Goal: Information Seeking & Learning: Find specific page/section

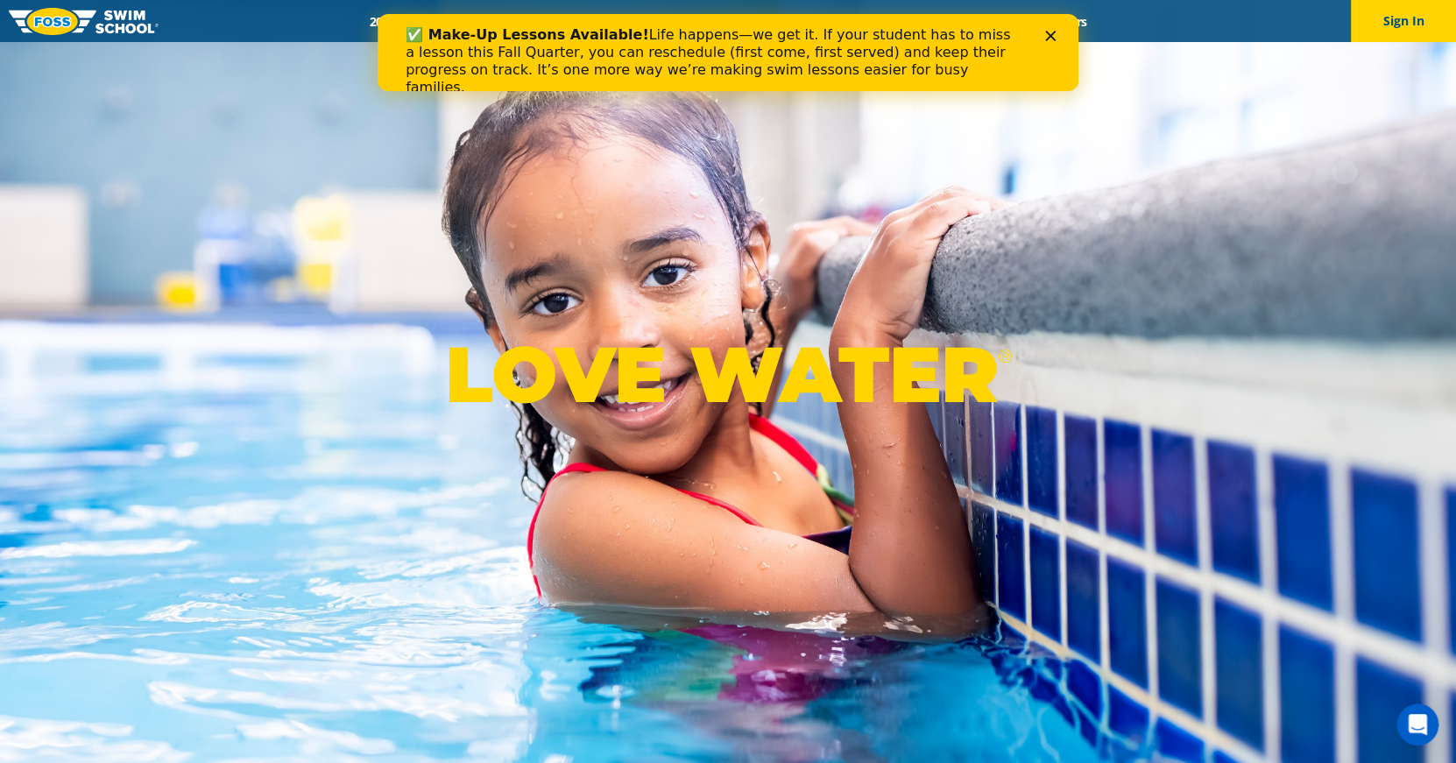
click at [1044, 39] on div "✅ Make-Up Lessons Available! Life happens—we get it. If your student has to mis…" at bounding box center [728, 61] width 645 height 81
click at [1055, 35] on icon "Close" at bounding box center [1050, 36] width 11 height 11
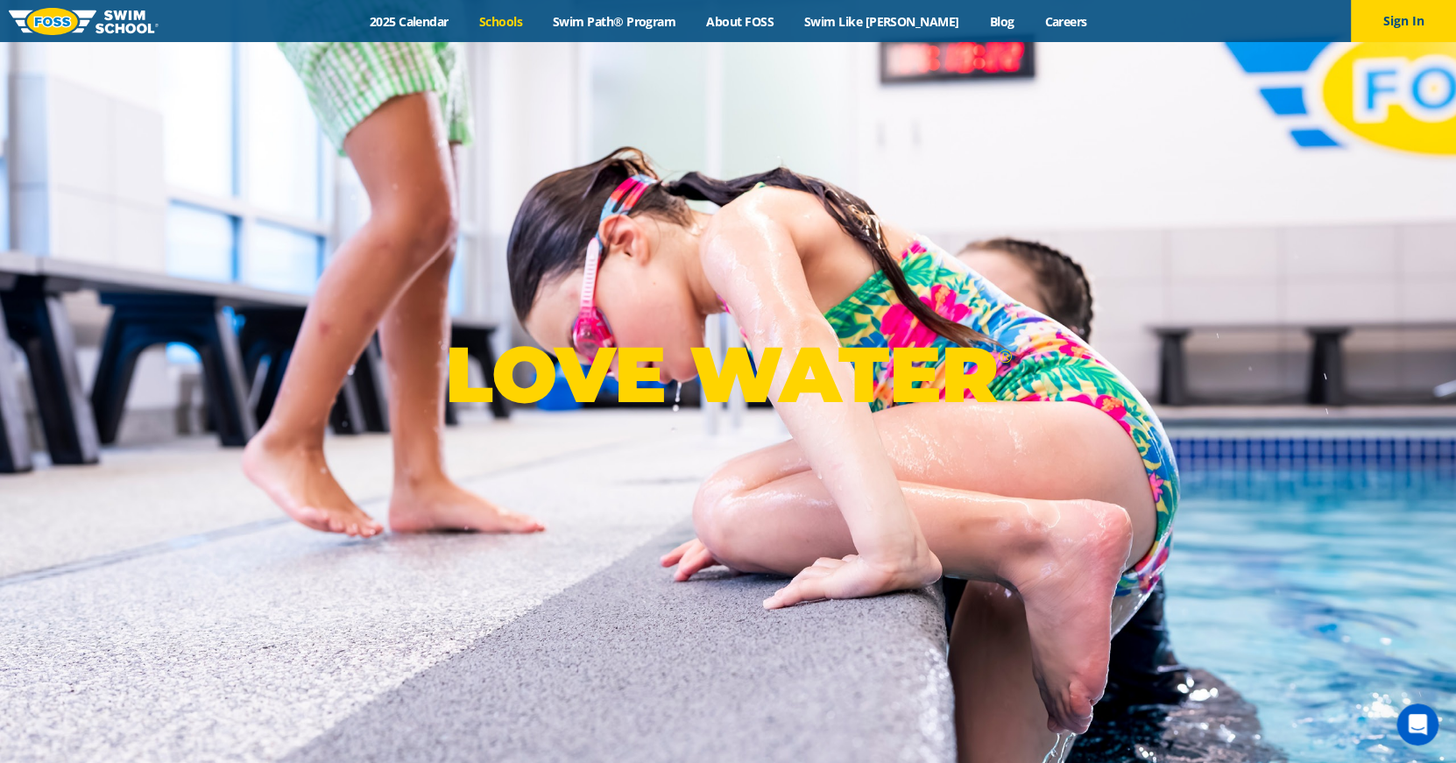
click at [527, 22] on link "Schools" at bounding box center [500, 21] width 74 height 17
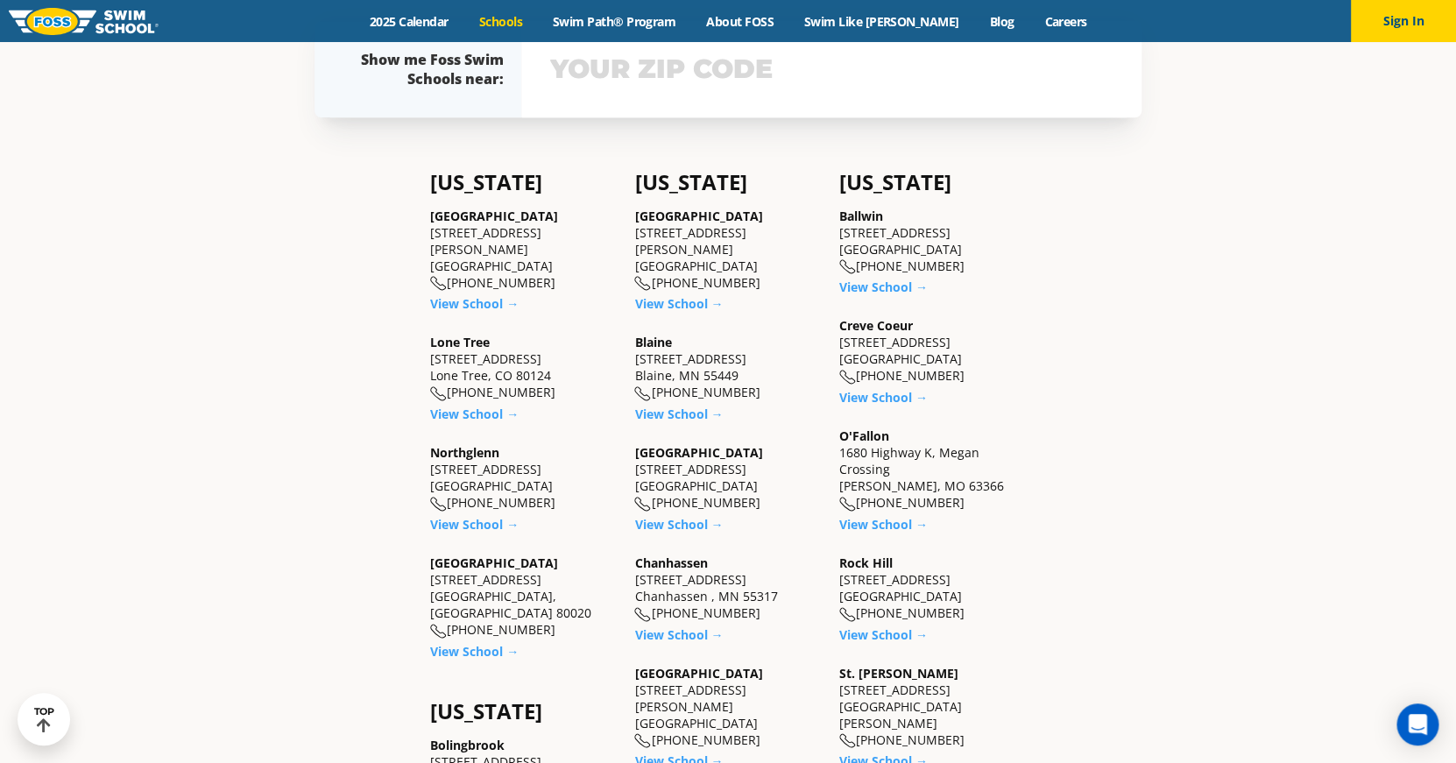
scroll to position [568, 0]
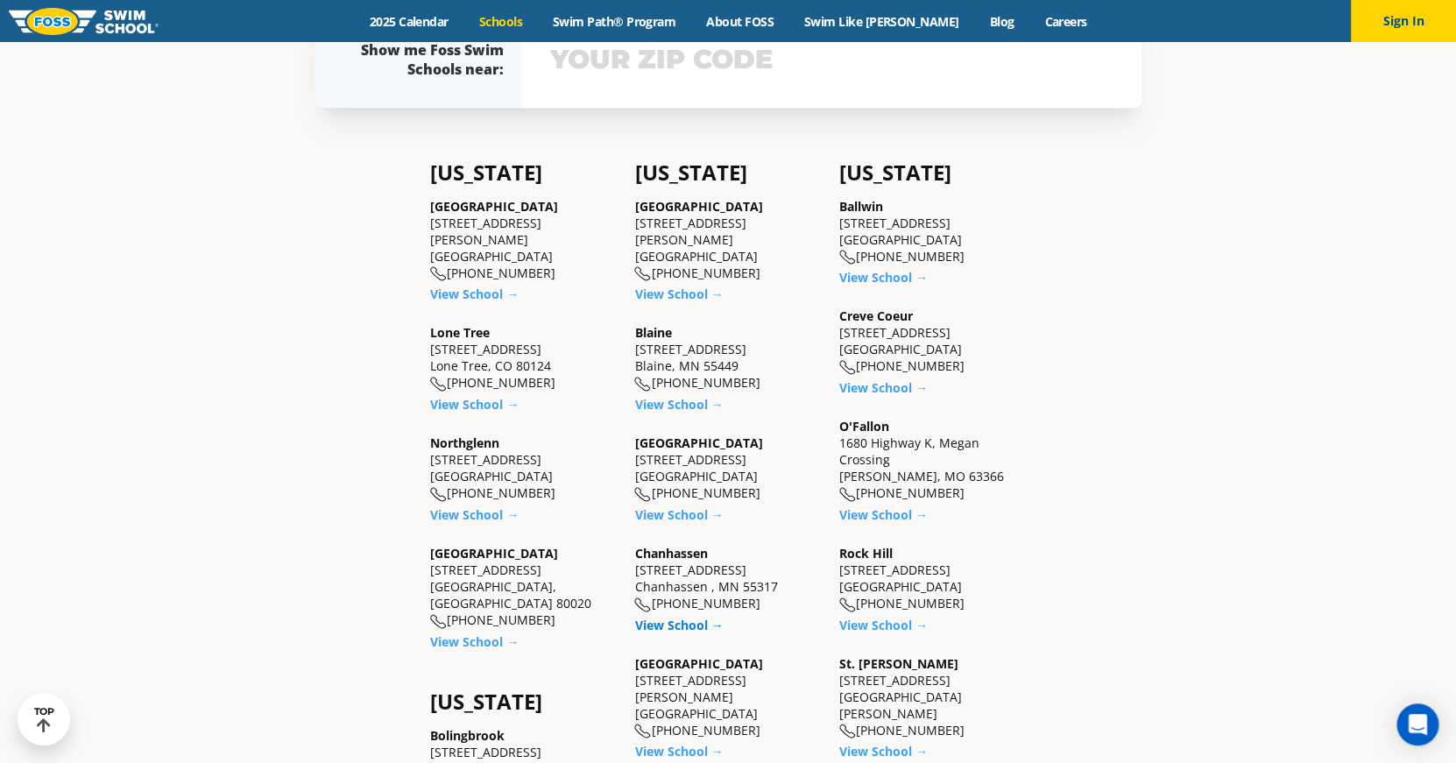
click at [687, 632] on link "View School →" at bounding box center [678, 625] width 88 height 17
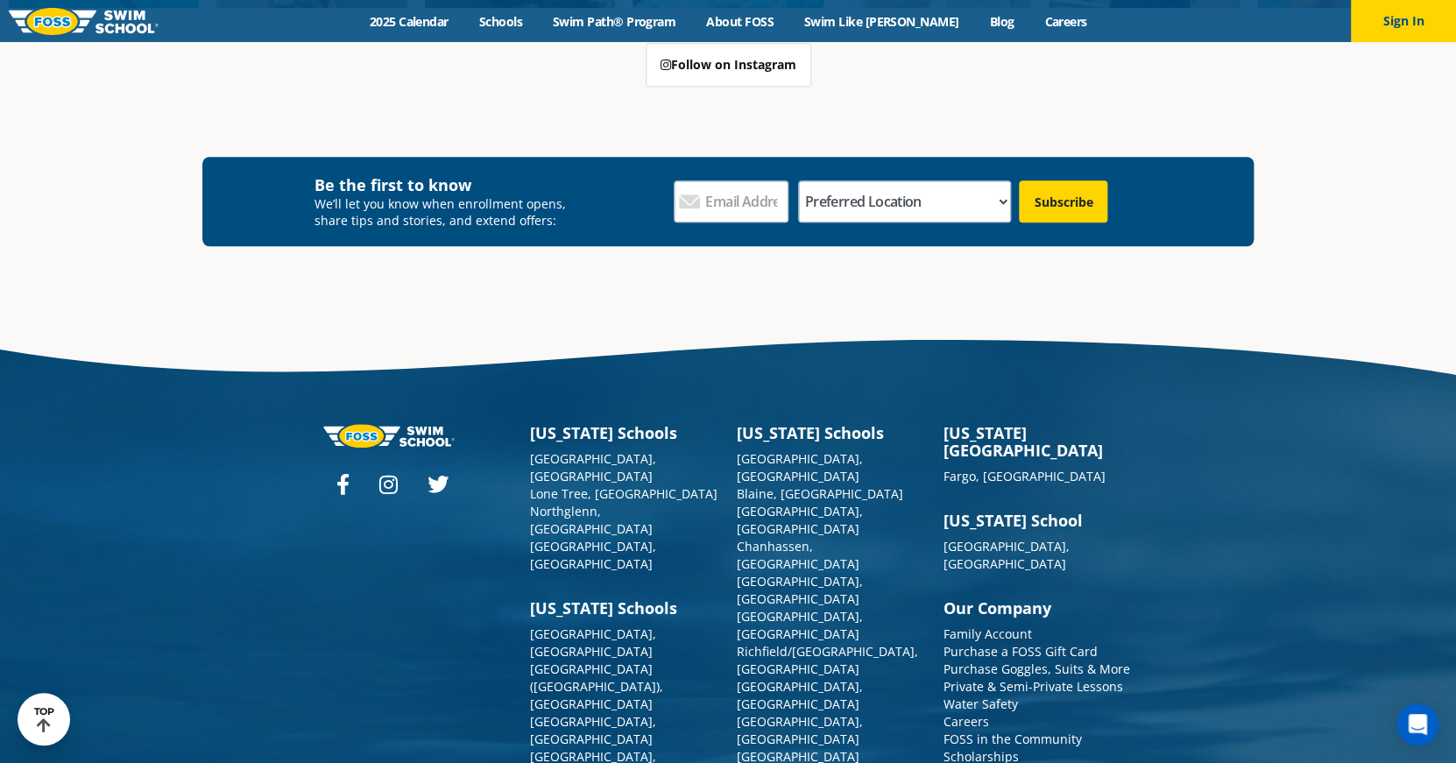
scroll to position [6415, 0]
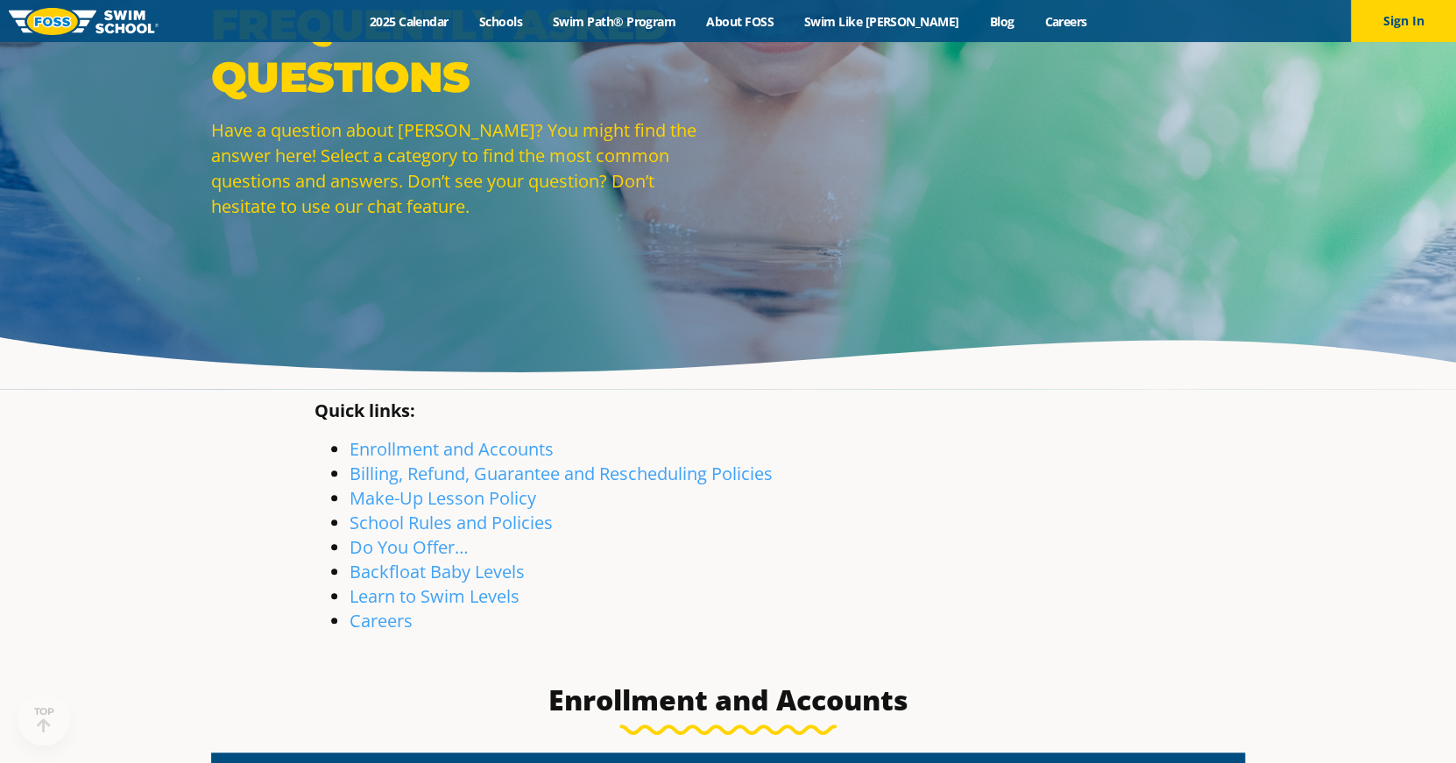
scroll to position [160, 0]
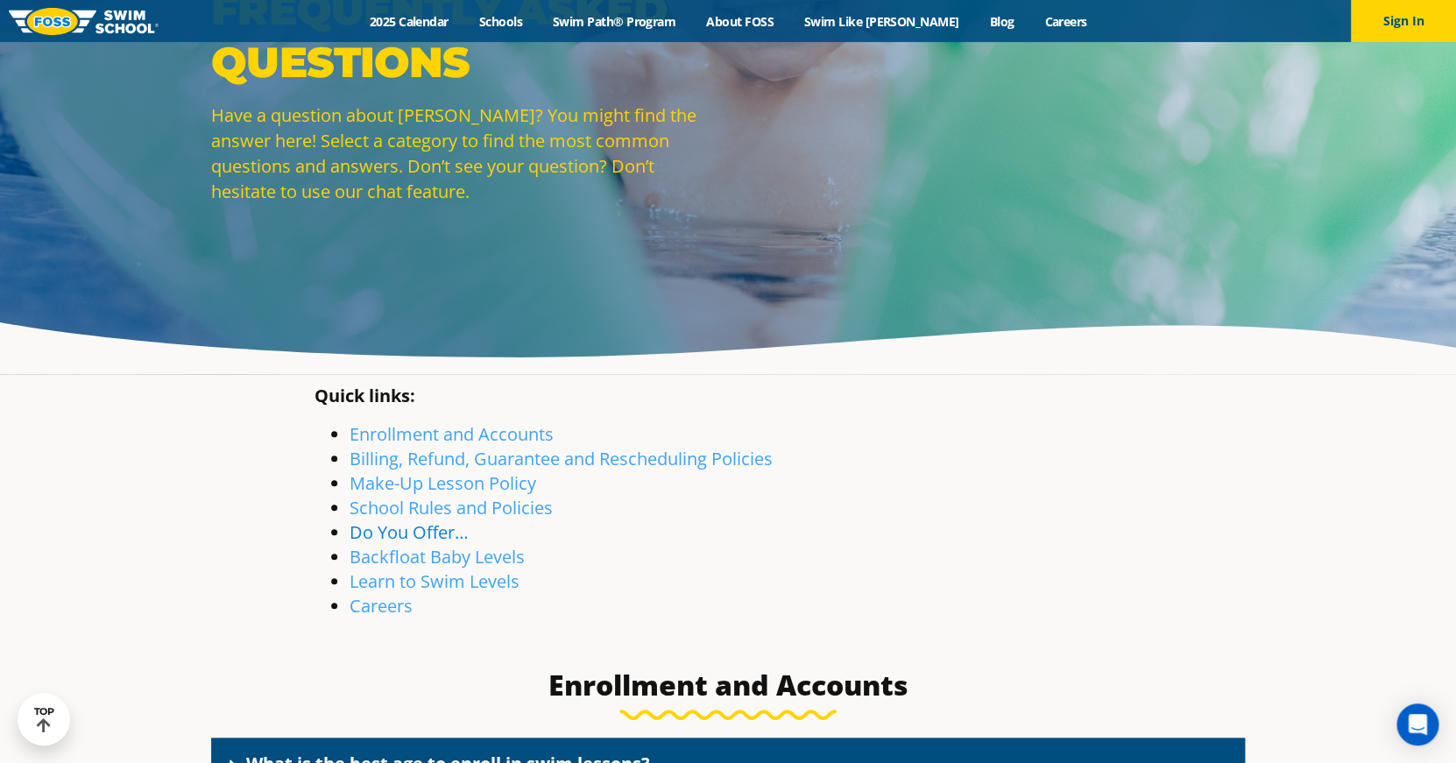
click at [412, 530] on link "Do You Offer…" at bounding box center [409, 532] width 119 height 24
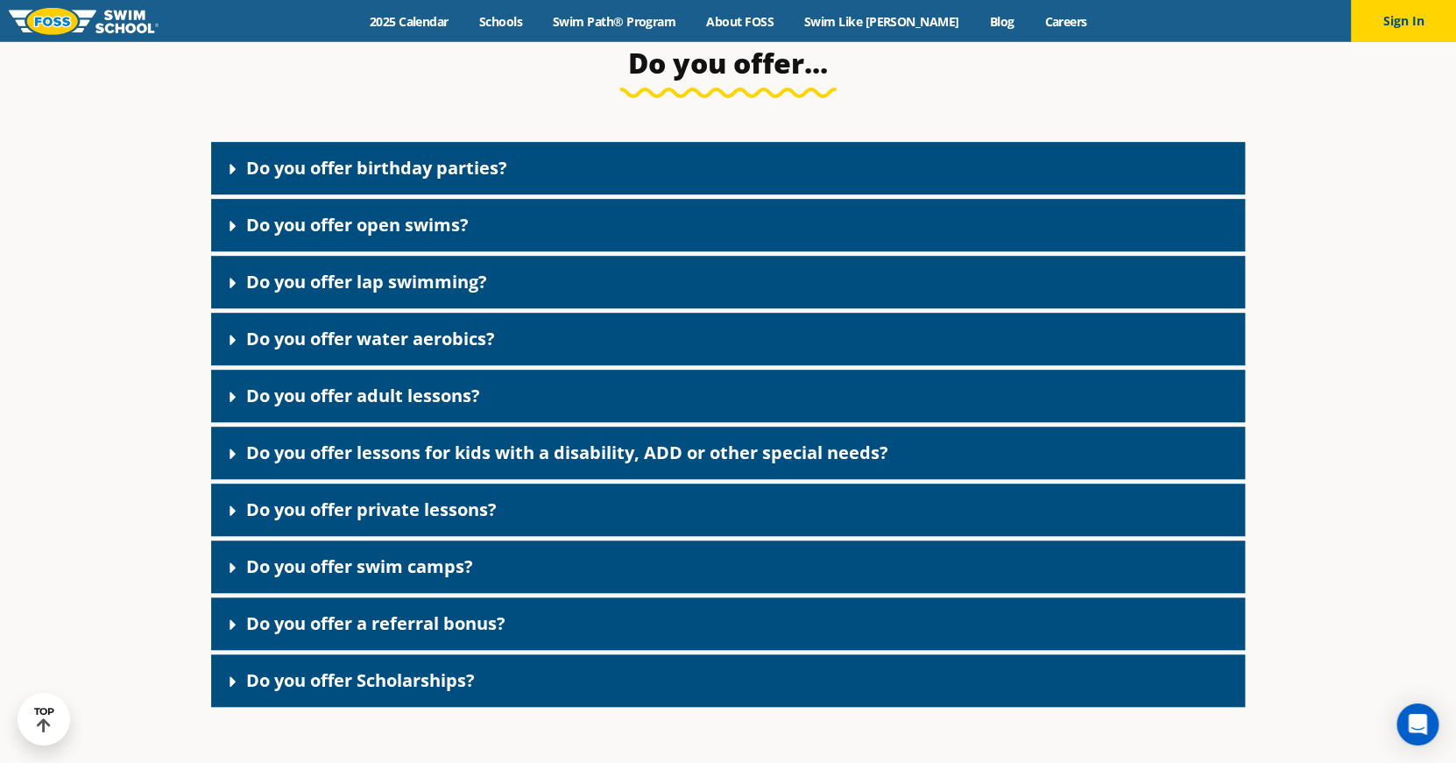
scroll to position [3143, 0]
click at [329, 180] on link "Do you offer birthday parties?" at bounding box center [376, 168] width 261 height 24
